Goal: Information Seeking & Learning: Check status

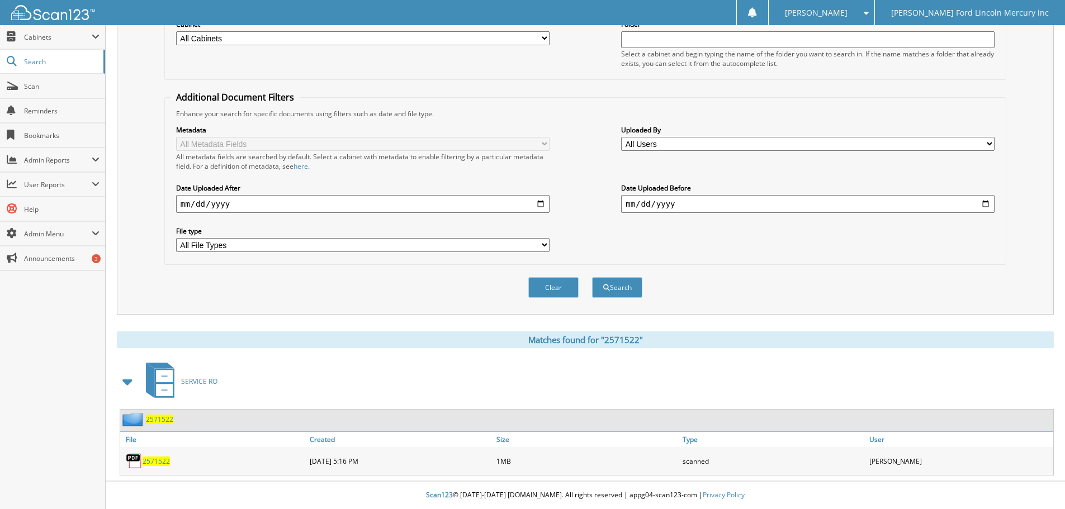
click at [156, 457] on link "2571522" at bounding box center [156, 462] width 27 height 10
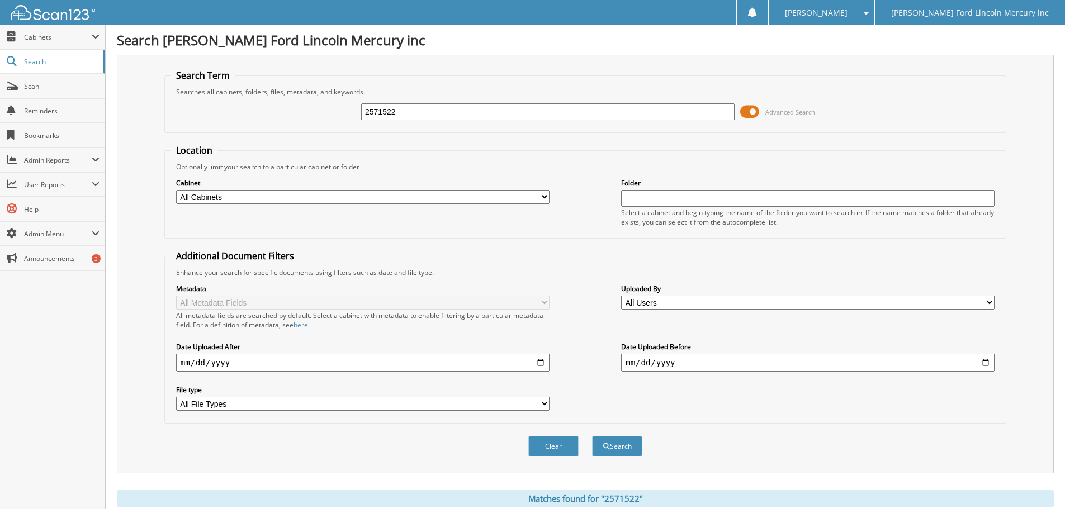
drag, startPoint x: 401, startPoint y: 106, endPoint x: 251, endPoint y: 90, distance: 150.7
click at [266, 93] on fieldset "Search Term Searches all cabinets, folders, files, metadata, and keywords 25715…" at bounding box center [585, 101] width 842 height 64
type input "2574143"
click at [592, 436] on button "Search" at bounding box center [617, 446] width 50 height 21
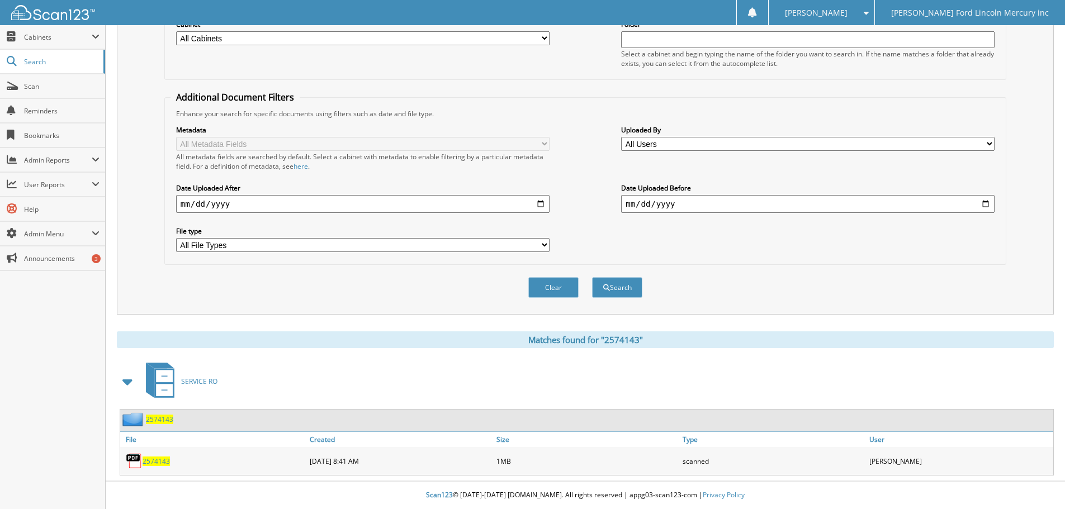
click at [162, 458] on span "2574143" at bounding box center [156, 462] width 27 height 10
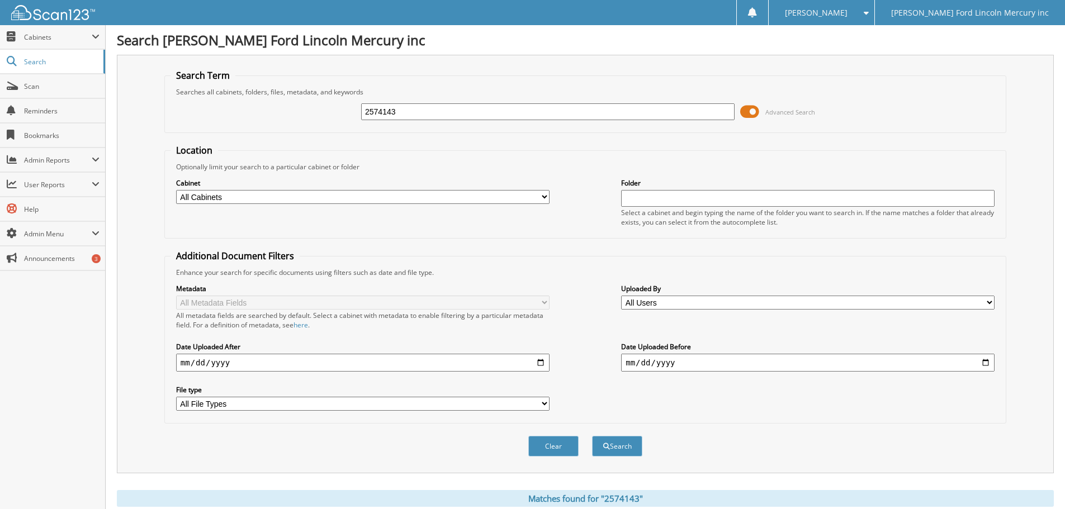
drag, startPoint x: 408, startPoint y: 108, endPoint x: 248, endPoint y: 103, distance: 160.0
click at [277, 105] on div "2574143 Advanced Search" at bounding box center [586, 112] width 830 height 30
type input "a5697057"
click at [592, 436] on button "Search" at bounding box center [617, 446] width 50 height 21
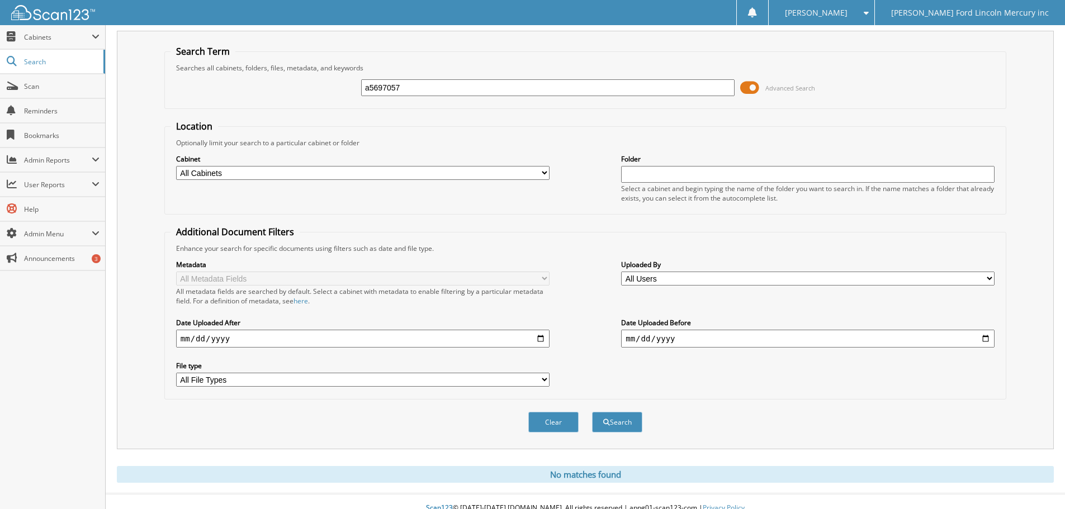
scroll to position [37, 0]
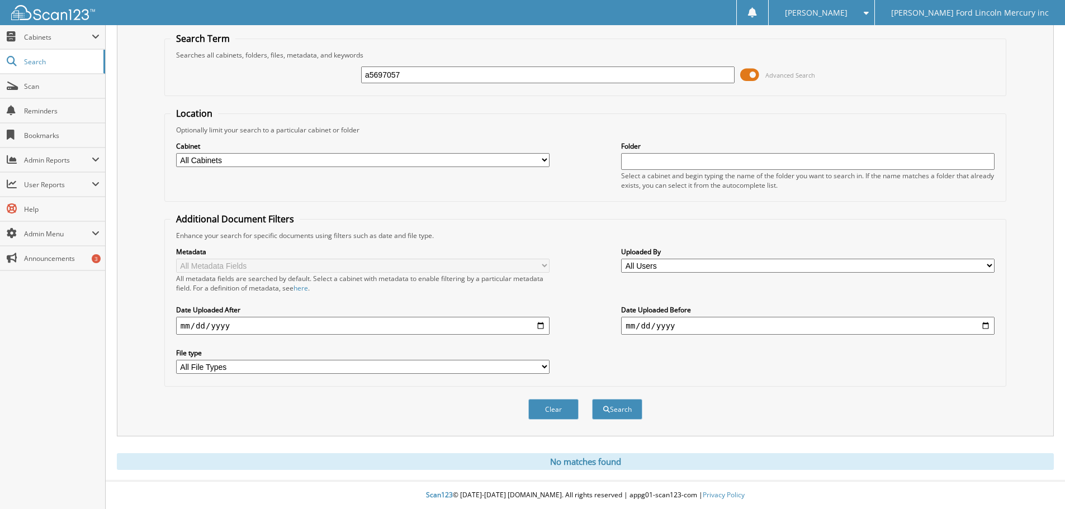
drag, startPoint x: 417, startPoint y: 78, endPoint x: 336, endPoint y: 74, distance: 81.7
click at [343, 74] on div "a5697057 Advanced Search" at bounding box center [586, 75] width 830 height 30
drag, startPoint x: 423, startPoint y: 72, endPoint x: 296, endPoint y: 71, distance: 126.4
click at [309, 71] on div "a5697057 Advanced Search" at bounding box center [586, 75] width 830 height 30
type input "2574684"
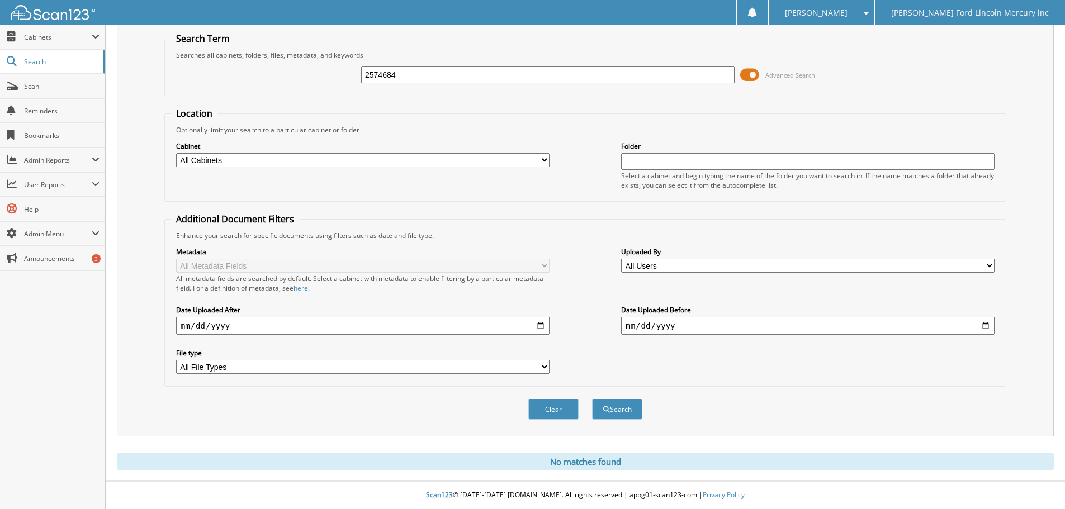
click at [592, 399] on button "Search" at bounding box center [617, 409] width 50 height 21
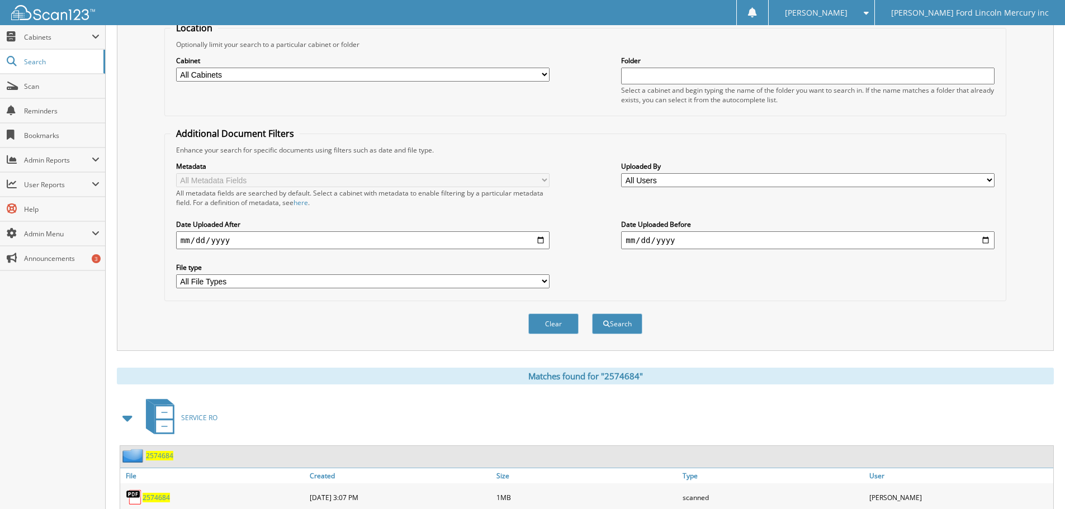
scroll to position [159, 0]
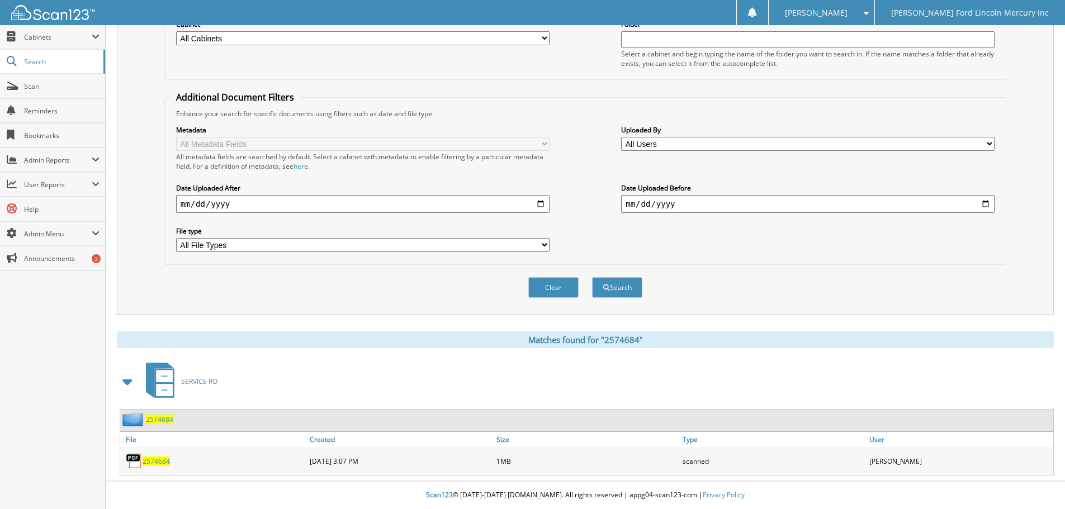
click at [156, 461] on span "2574684" at bounding box center [156, 462] width 27 height 10
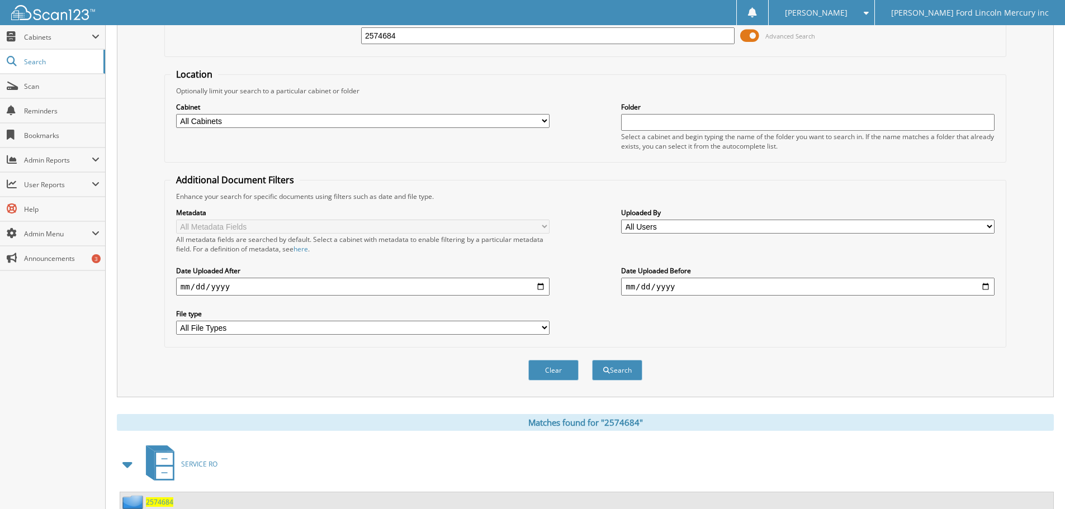
scroll to position [0, 0]
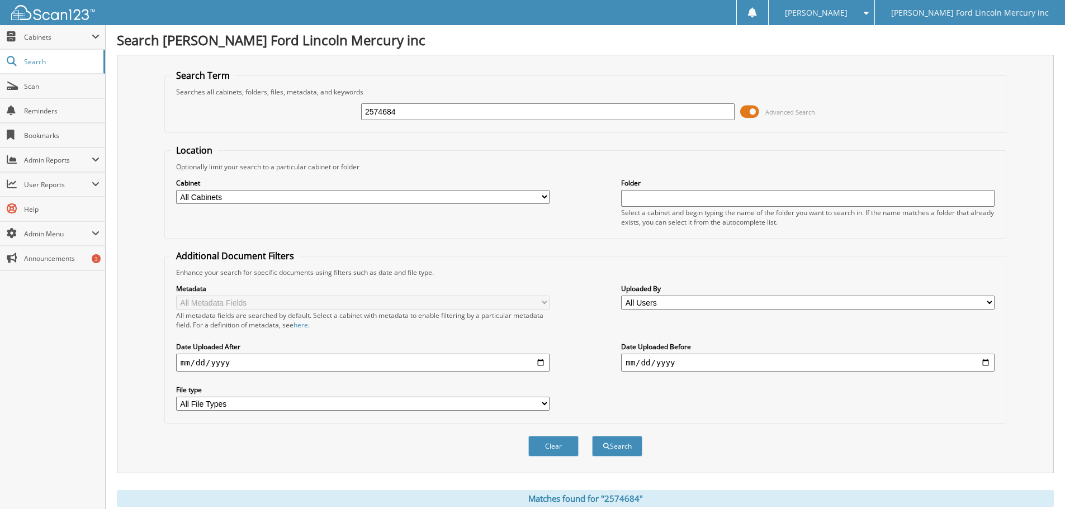
drag, startPoint x: 408, startPoint y: 106, endPoint x: 270, endPoint y: 112, distance: 138.3
click at [281, 113] on div "2574684 Advanced Search" at bounding box center [586, 112] width 830 height 30
type input "25108088"
click at [592, 436] on button "Search" at bounding box center [617, 446] width 50 height 21
drag, startPoint x: 428, startPoint y: 111, endPoint x: 253, endPoint y: 111, distance: 175.0
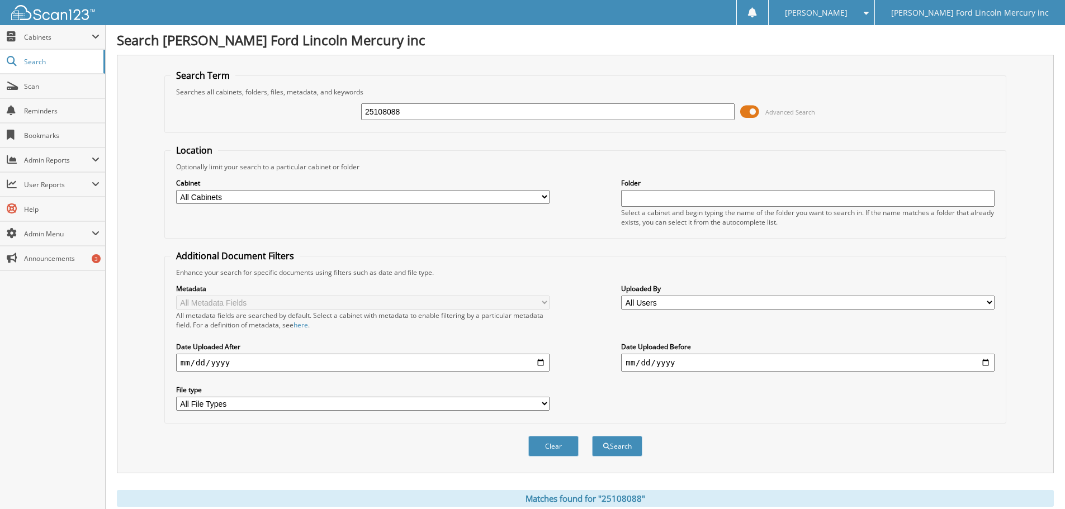
click at [272, 112] on div "25108088 Advanced Search" at bounding box center [586, 112] width 830 height 30
type input "25109605"
click at [592, 436] on button "Search" at bounding box center [617, 446] width 50 height 21
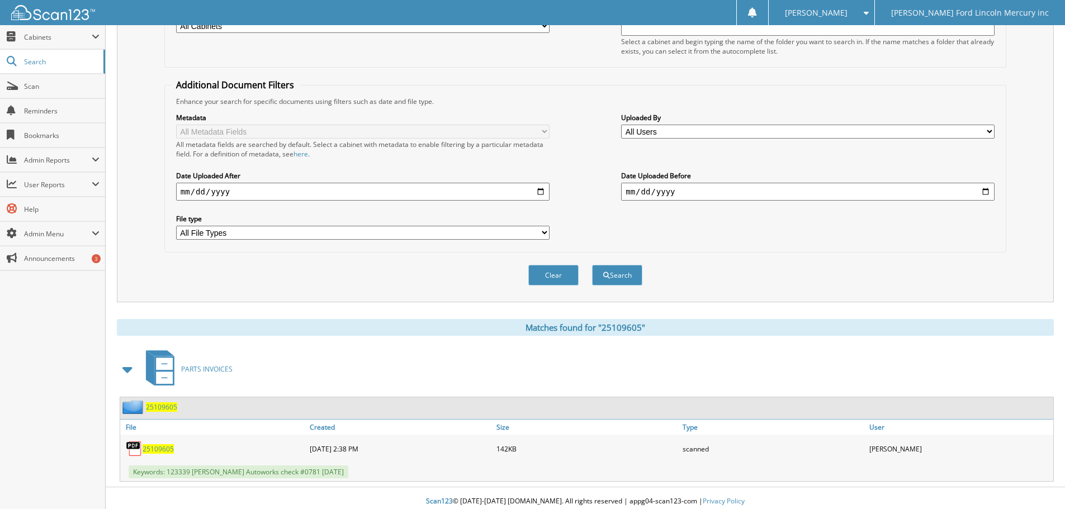
scroll to position [178, 0]
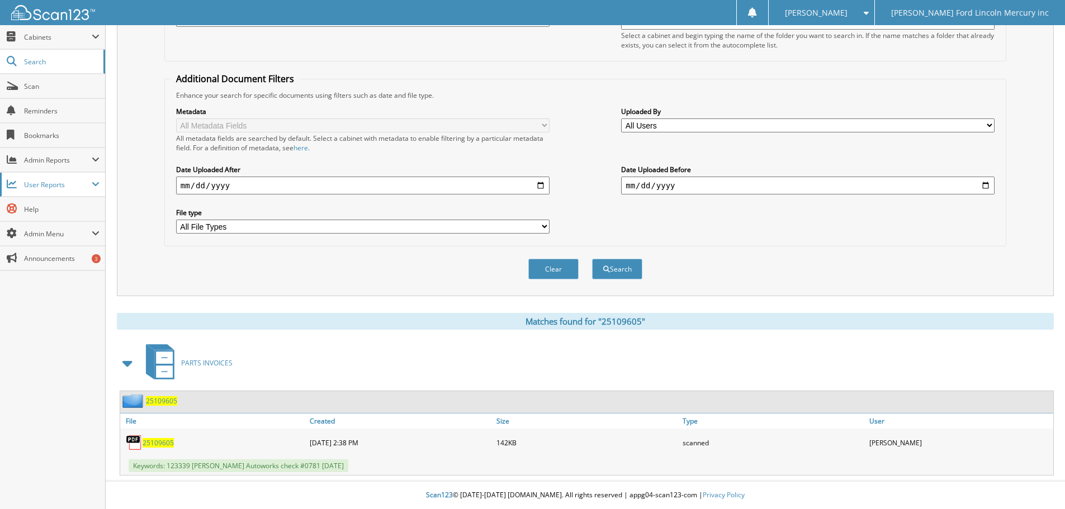
click at [91, 180] on span "User Reports" at bounding box center [58, 185] width 68 height 10
click at [49, 226] on link "All Recent Activity" at bounding box center [52, 233] width 105 height 24
